Goal: Navigation & Orientation: Find specific page/section

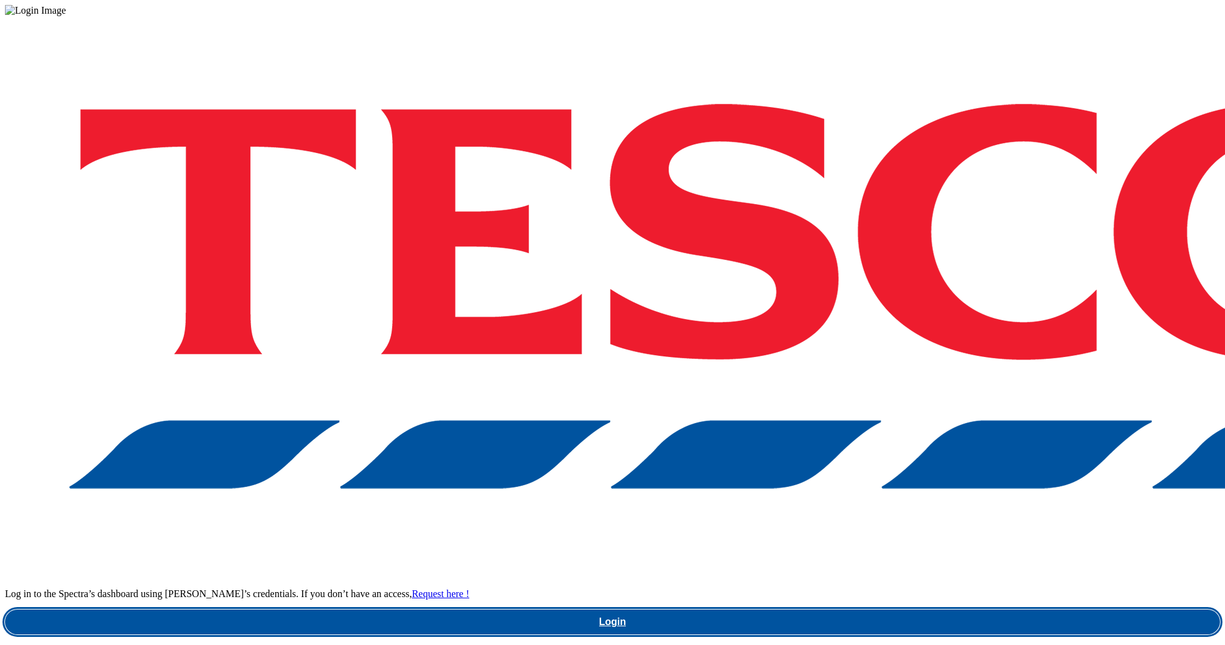
click at [899, 609] on link "Login" at bounding box center [612, 621] width 1215 height 25
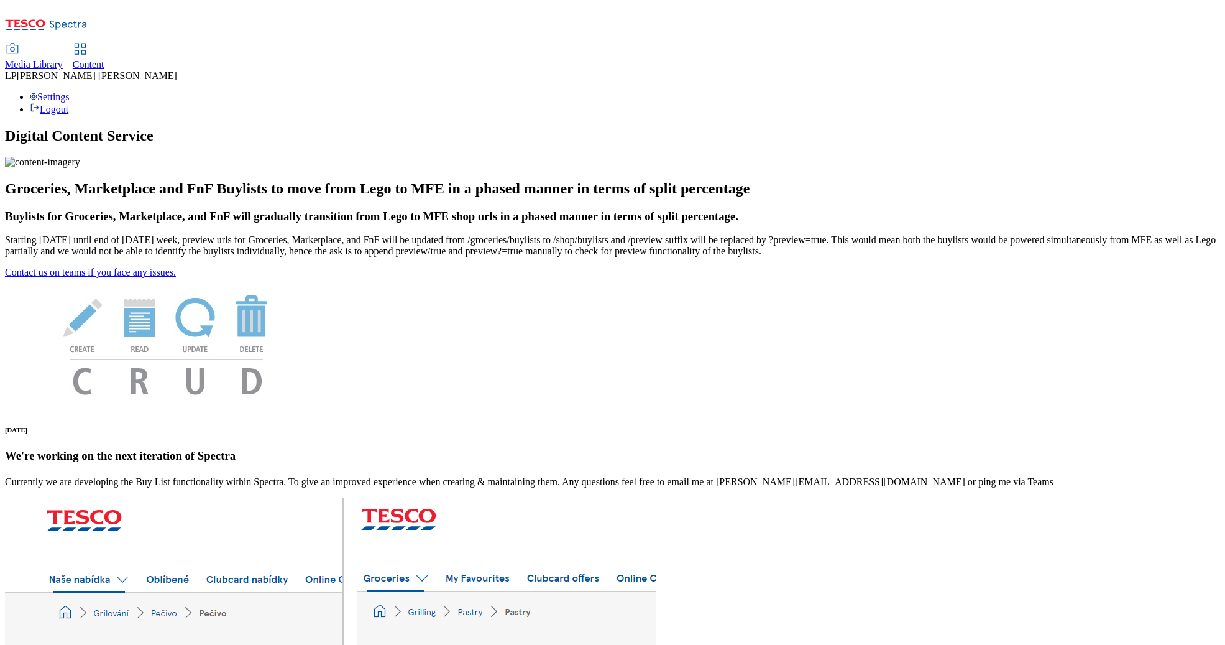
click at [63, 59] on span "Media Library" at bounding box center [34, 64] width 58 height 11
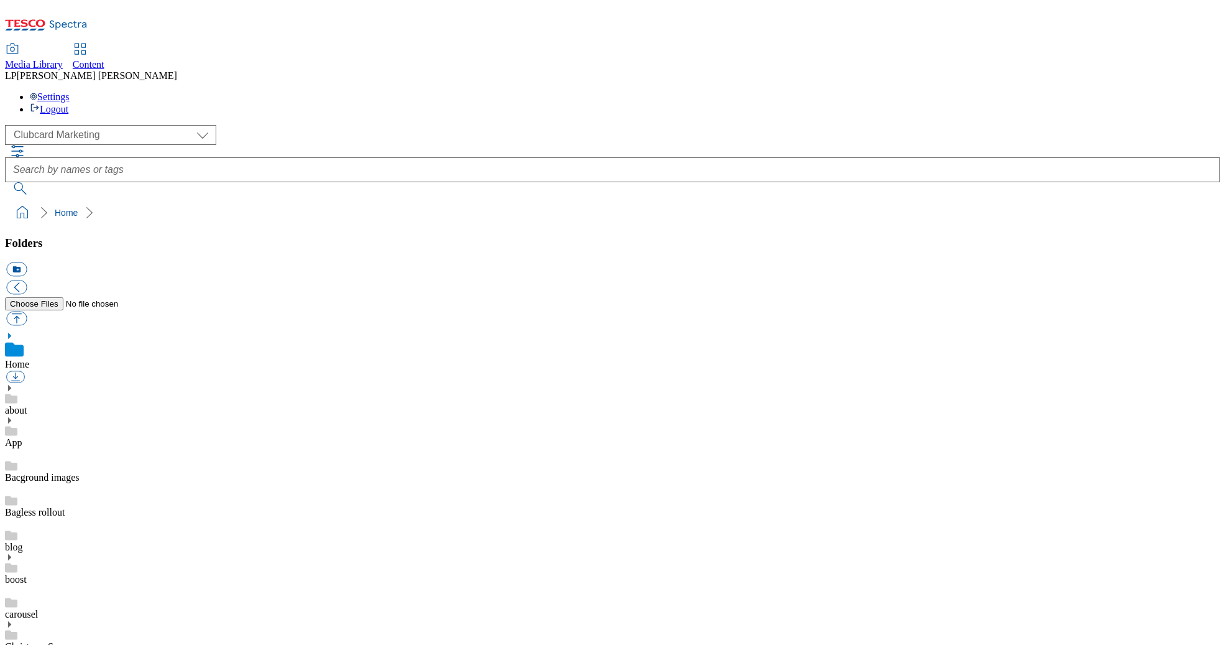
scroll to position [2, 0]
click at [57, 125] on select "Clubcard Marketing Demo Dotcom UK Emails GHS Marketing UK GHS Product UK GHS RO…" at bounding box center [110, 135] width 211 height 20
select select "flare-ghs-roi"
click at [8, 125] on select "Clubcard Marketing Demo Dotcom UK Emails GHS Marketing UK GHS Product UK GHS RO…" at bounding box center [110, 135] width 211 height 20
click at [14, 481] on icon at bounding box center [9, 485] width 9 height 9
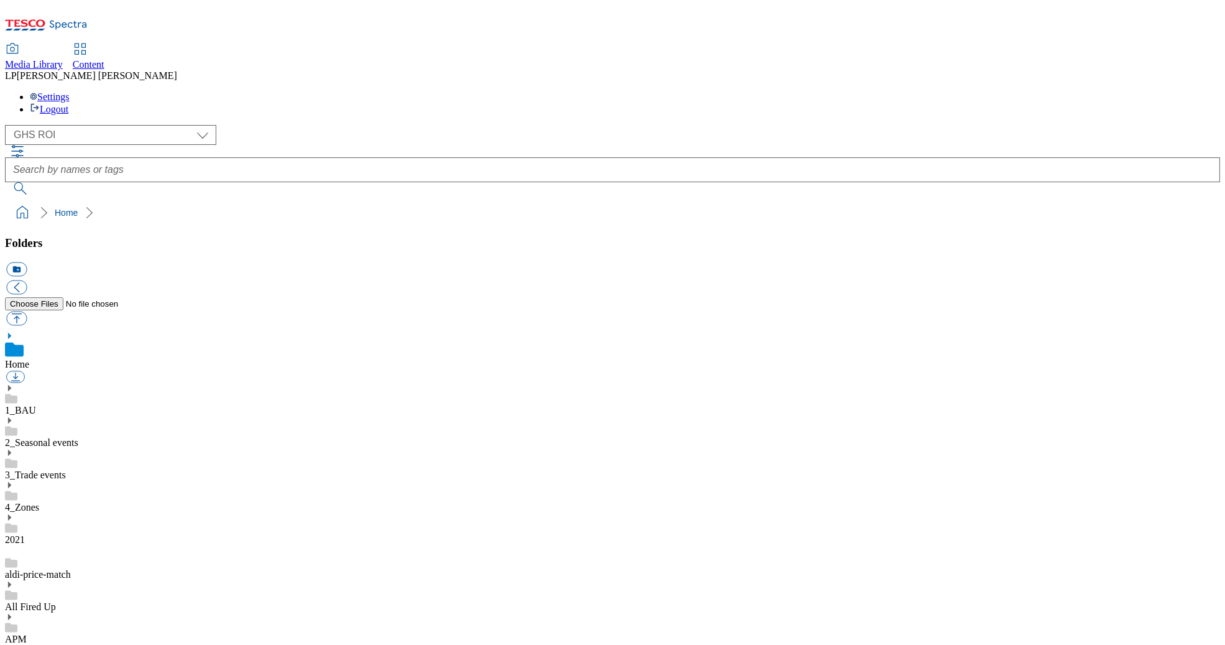
scroll to position [526, 0]
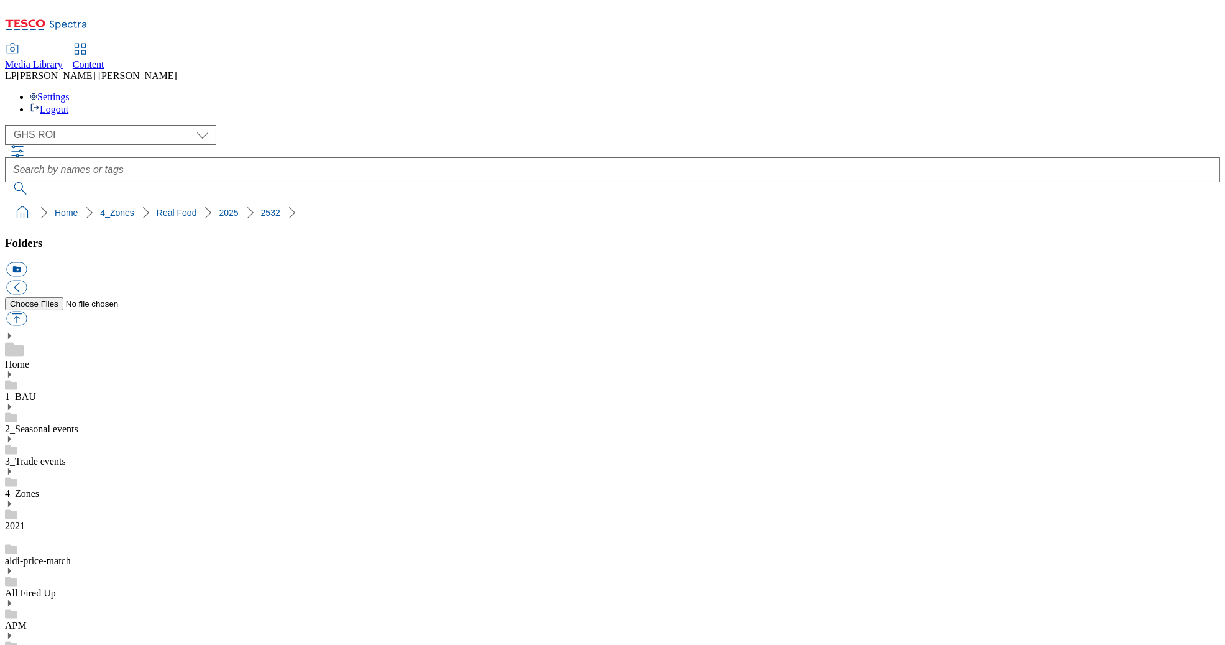
scroll to position [768, 0]
